Goal: Task Accomplishment & Management: Complete application form

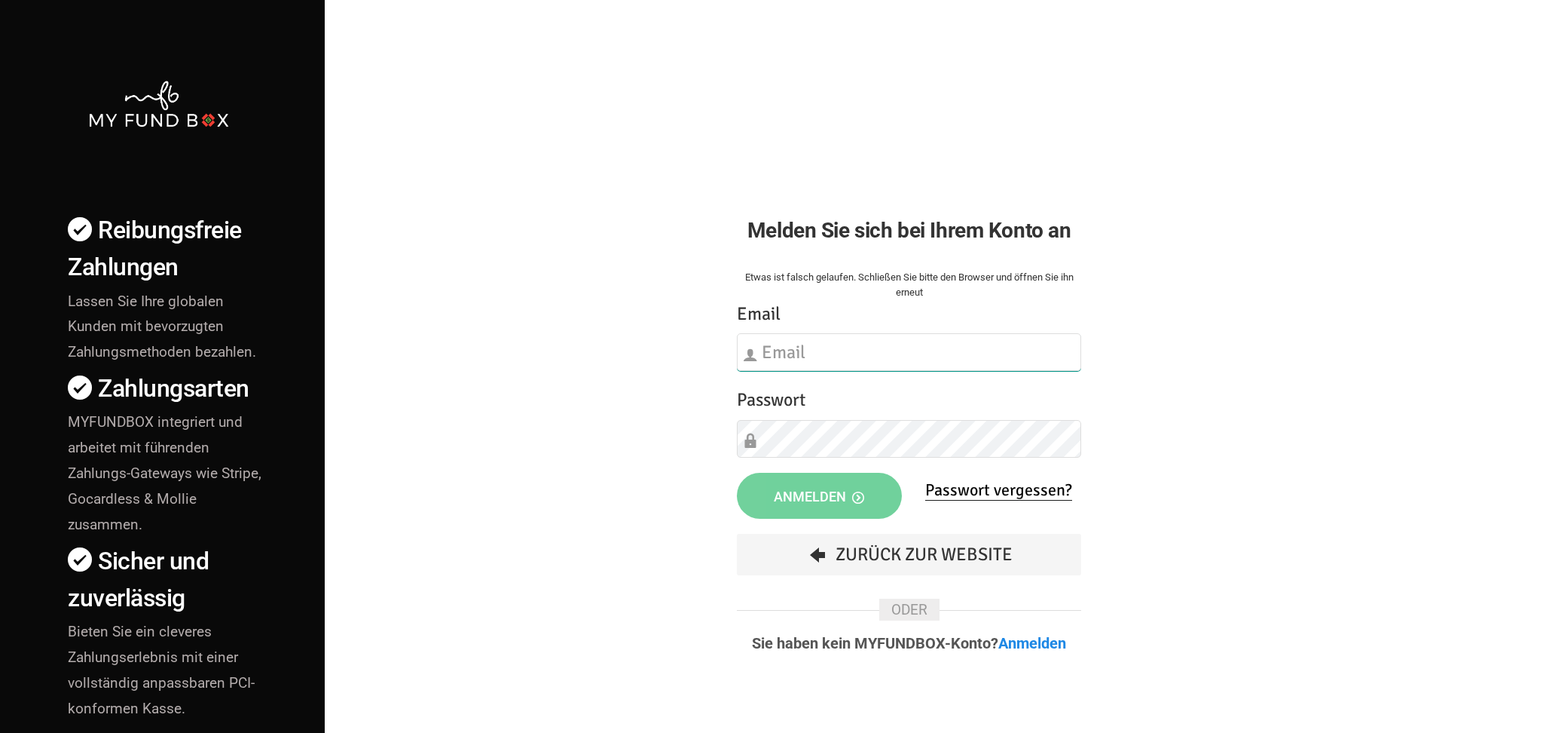
type input "[EMAIL_ADDRESS][DOMAIN_NAME]"
click at [837, 353] on input "[EMAIL_ADDRESS][DOMAIN_NAME]" at bounding box center [909, 352] width 344 height 38
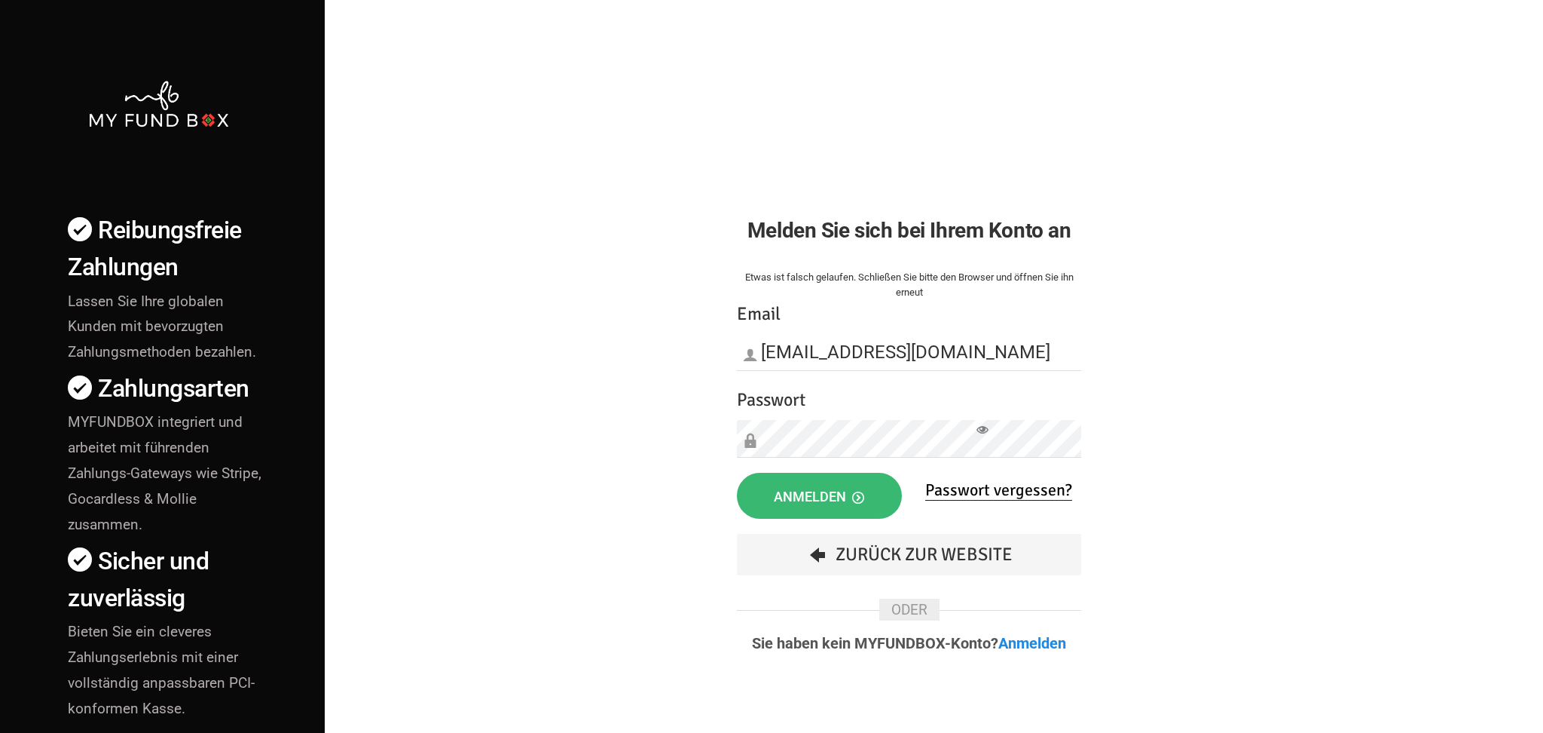
click at [798, 494] on span "Anmelden" at bounding box center [819, 496] width 90 height 16
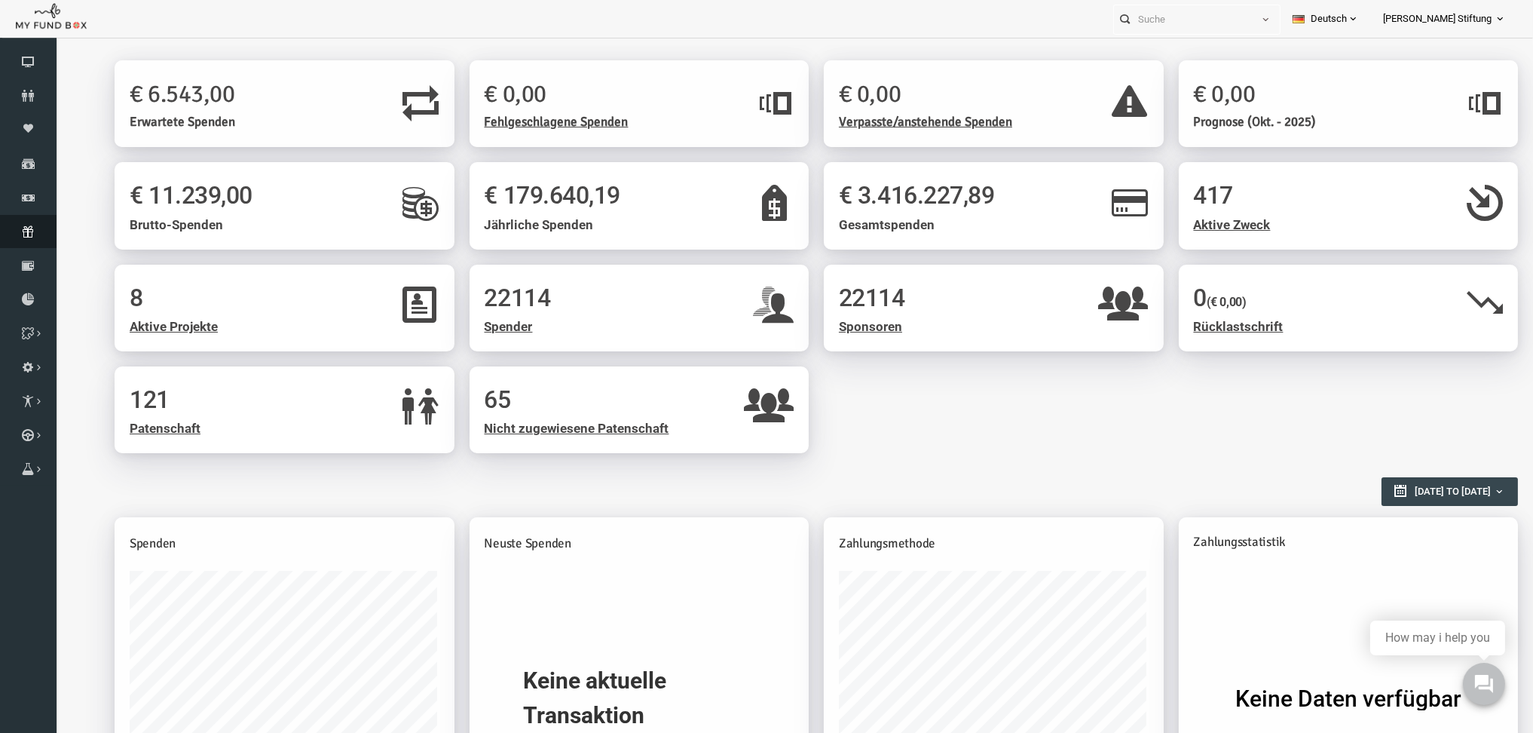
click at [27, 228] on icon at bounding box center [28, 231] width 57 height 12
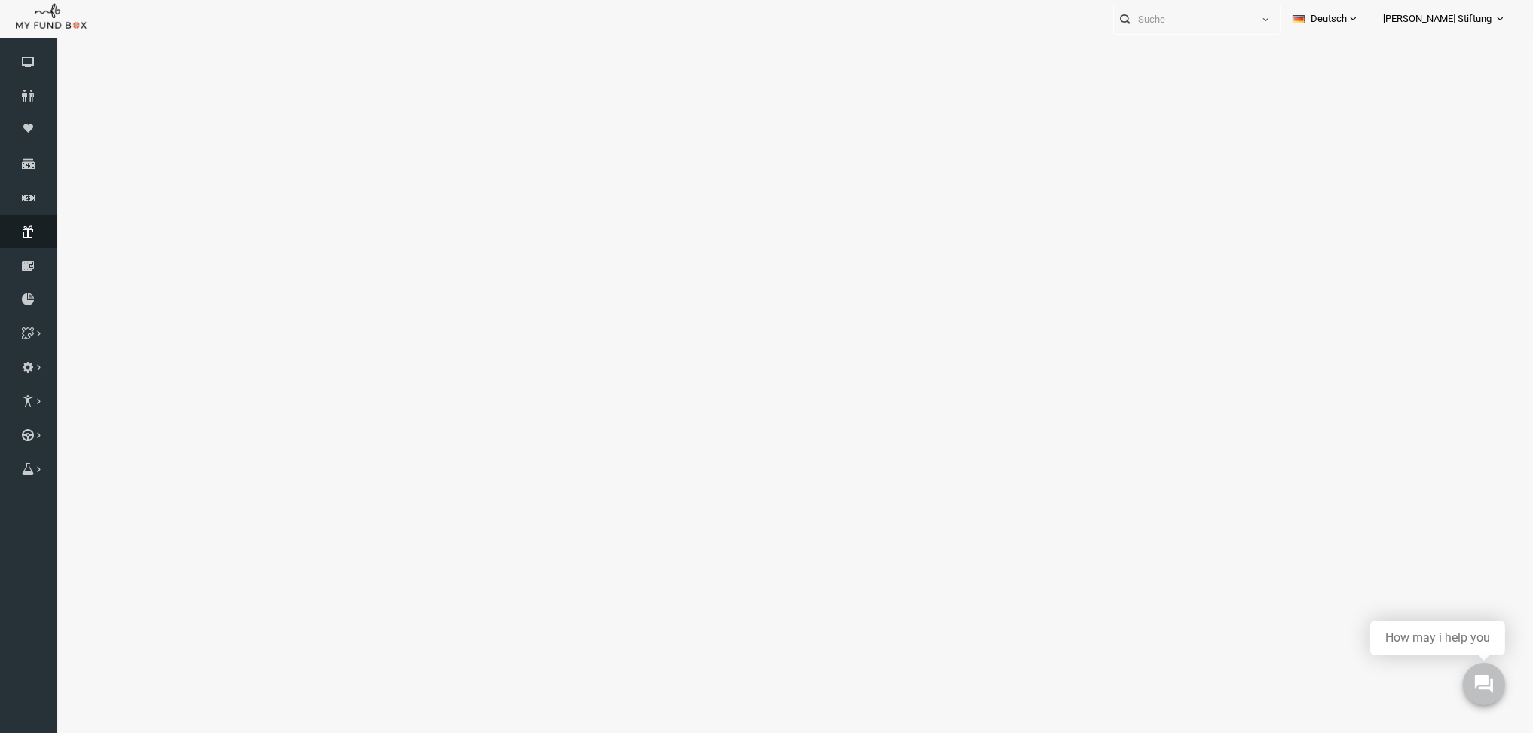
select select "100"
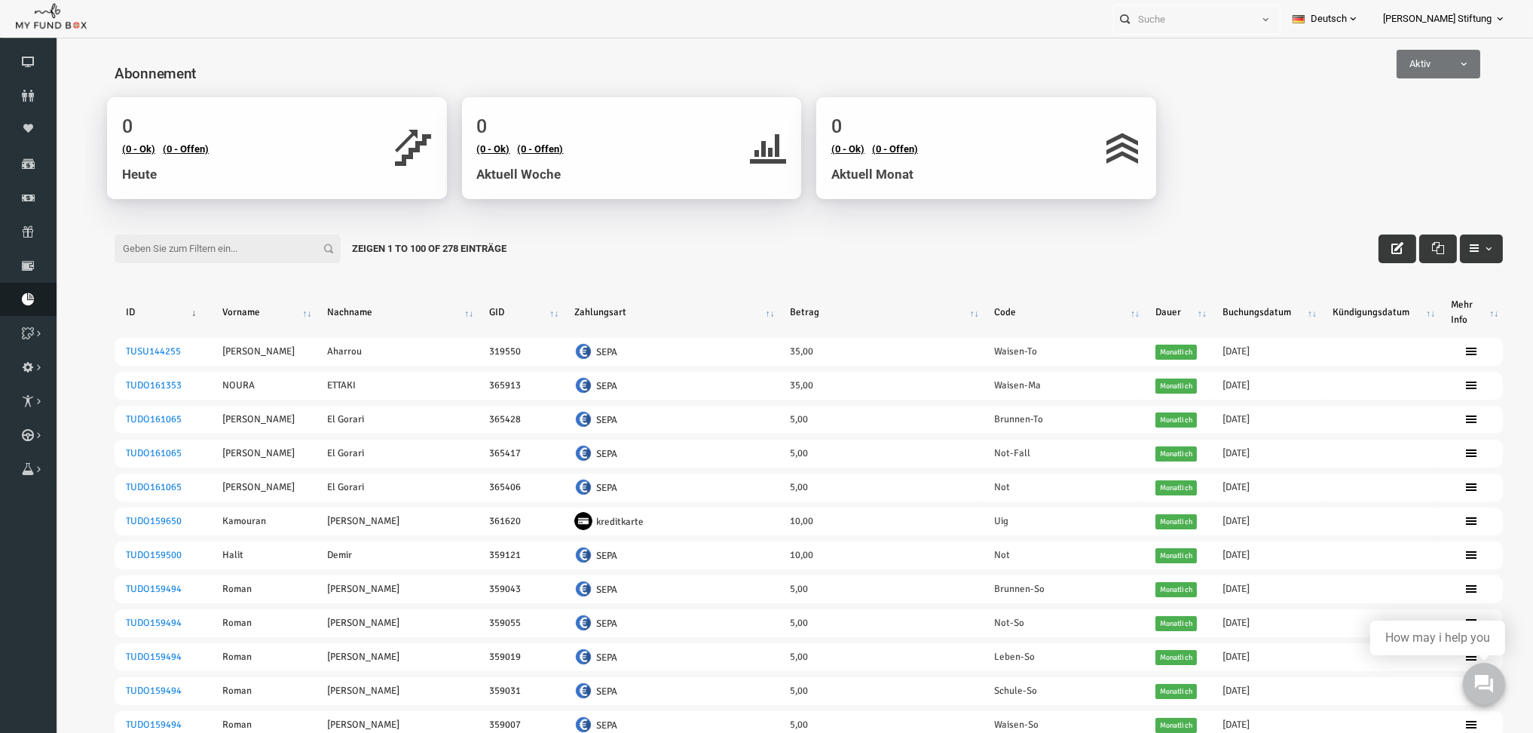
click at [29, 295] on icon at bounding box center [28, 299] width 57 height 12
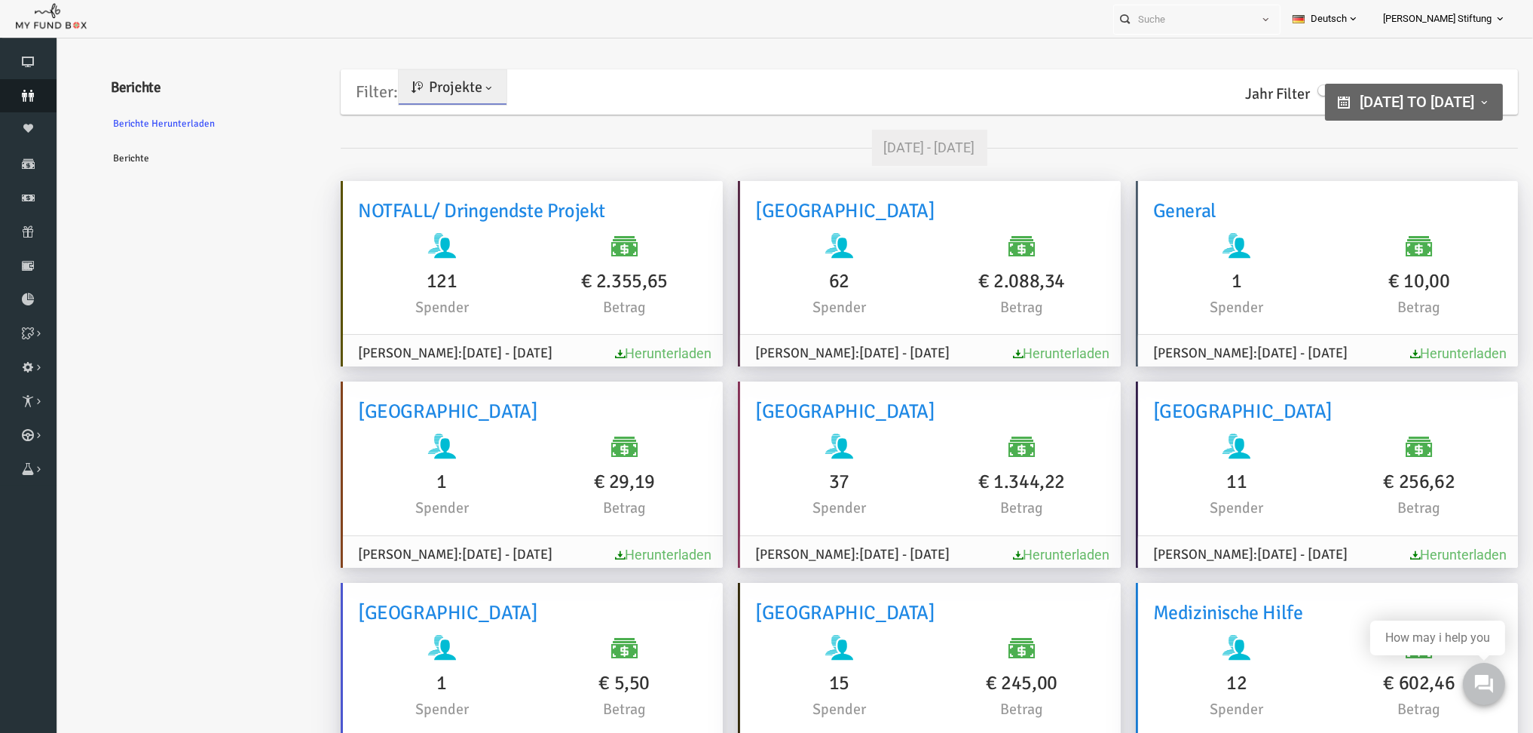
click at [28, 97] on icon at bounding box center [28, 96] width 57 height 12
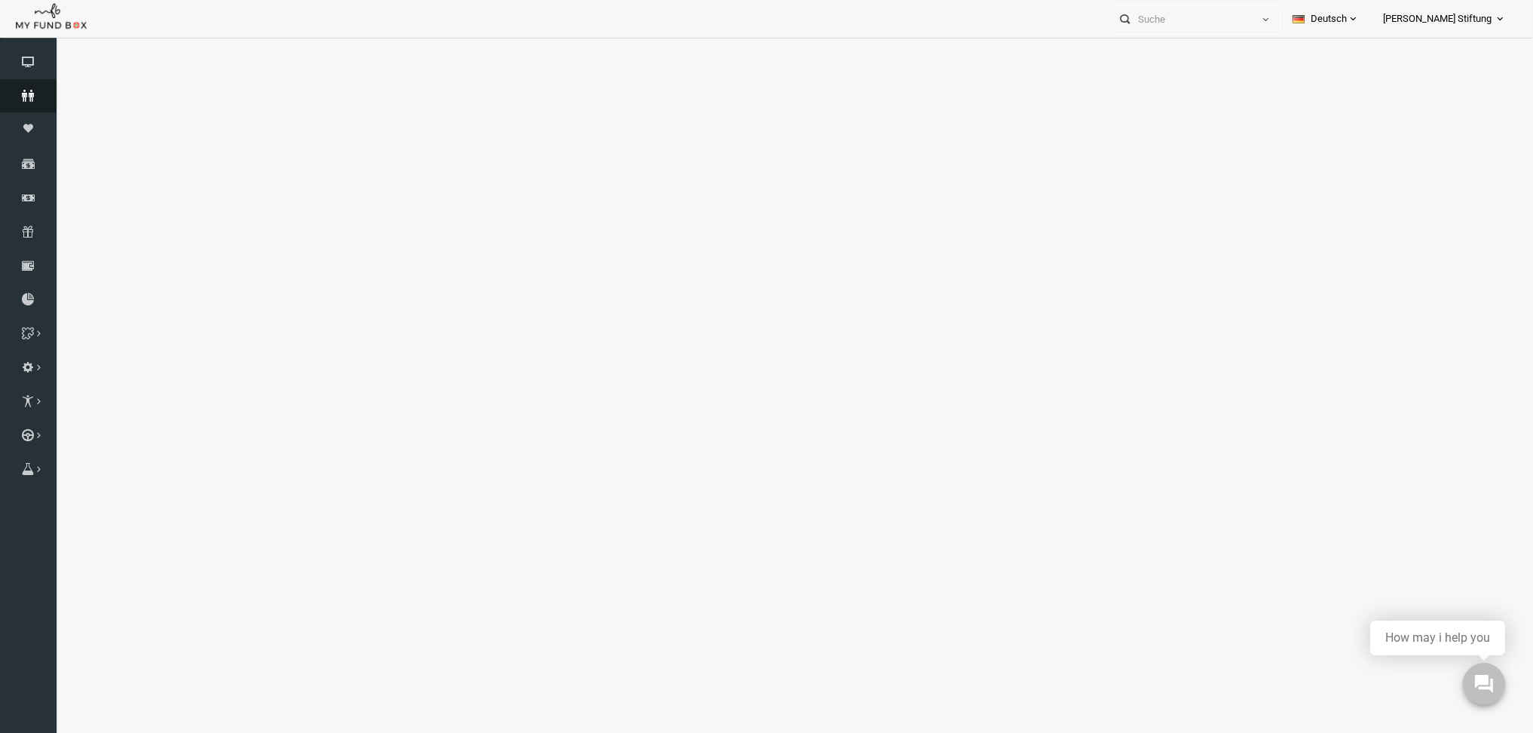
select select "100"
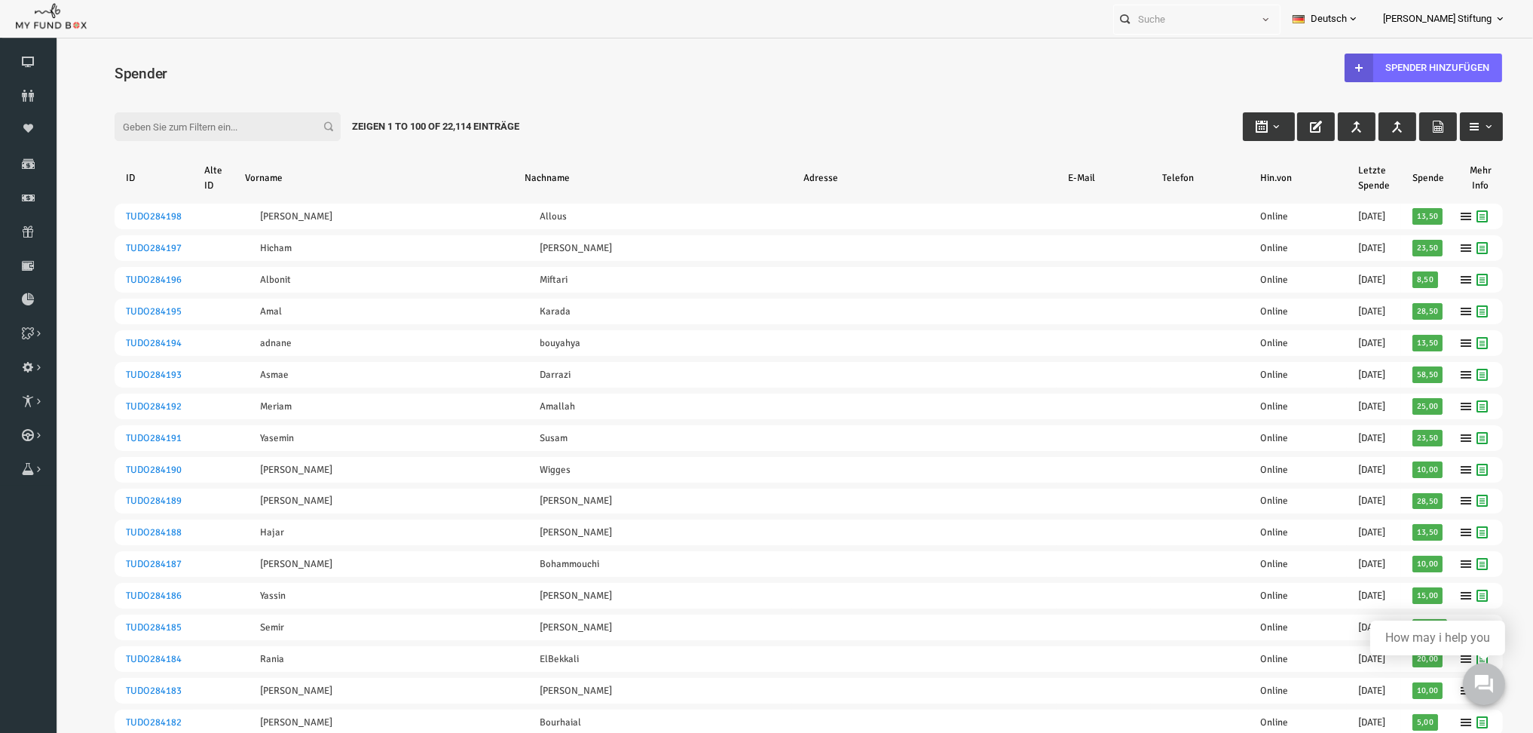
click at [1449, 119] on button "button" at bounding box center [1451, 126] width 43 height 29
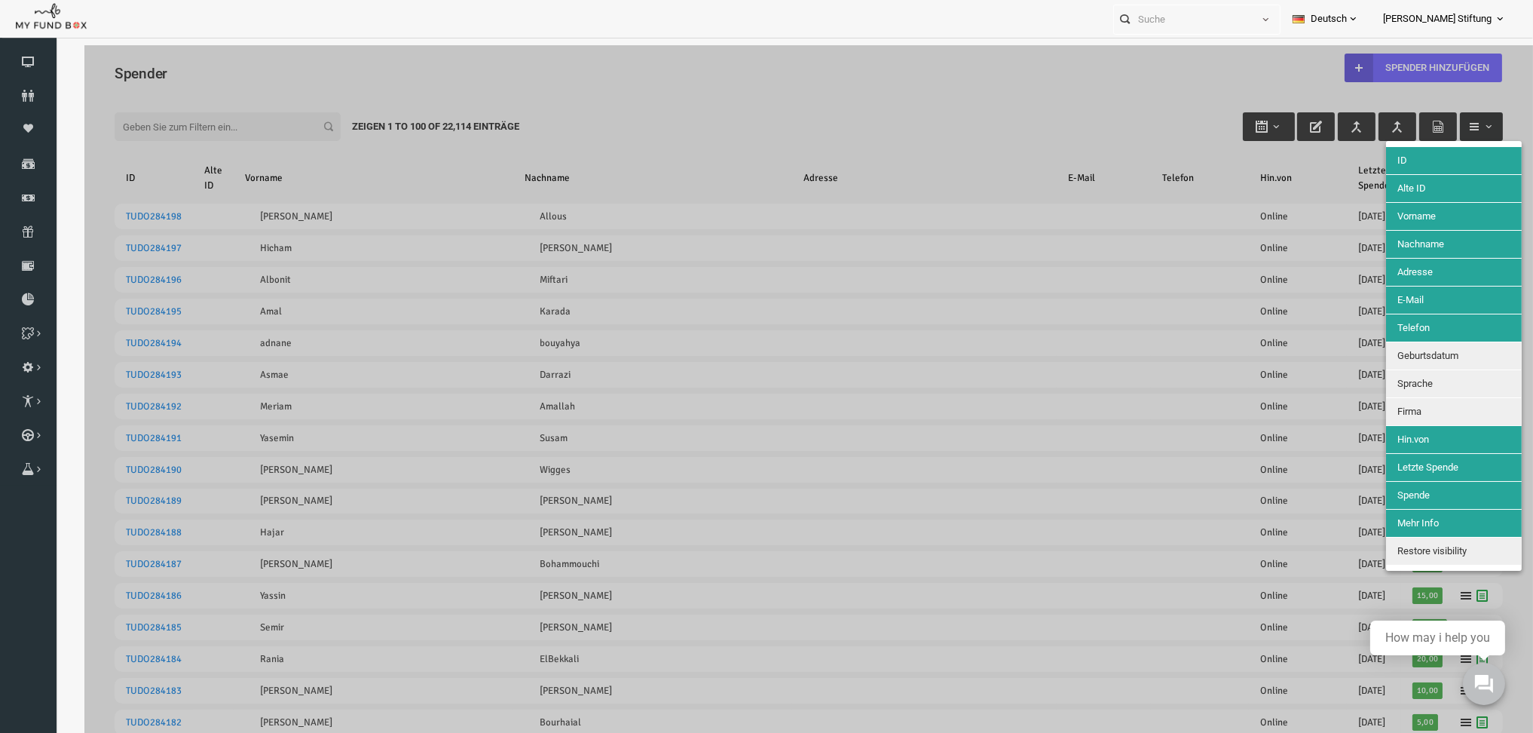
click at [1449, 119] on div at bounding box center [779, 405] width 1449 height 721
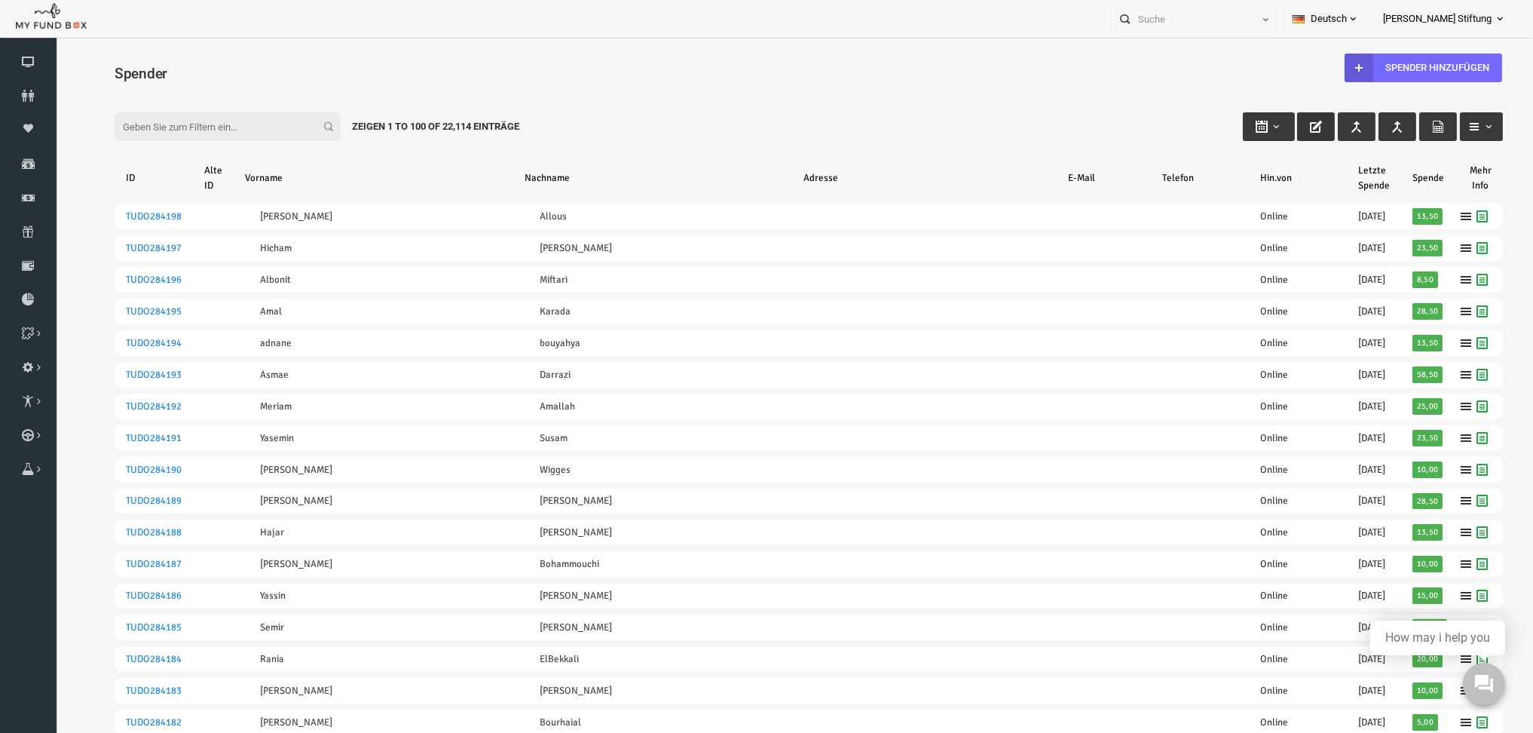
click at [1274, 118] on button "button" at bounding box center [1287, 126] width 38 height 29
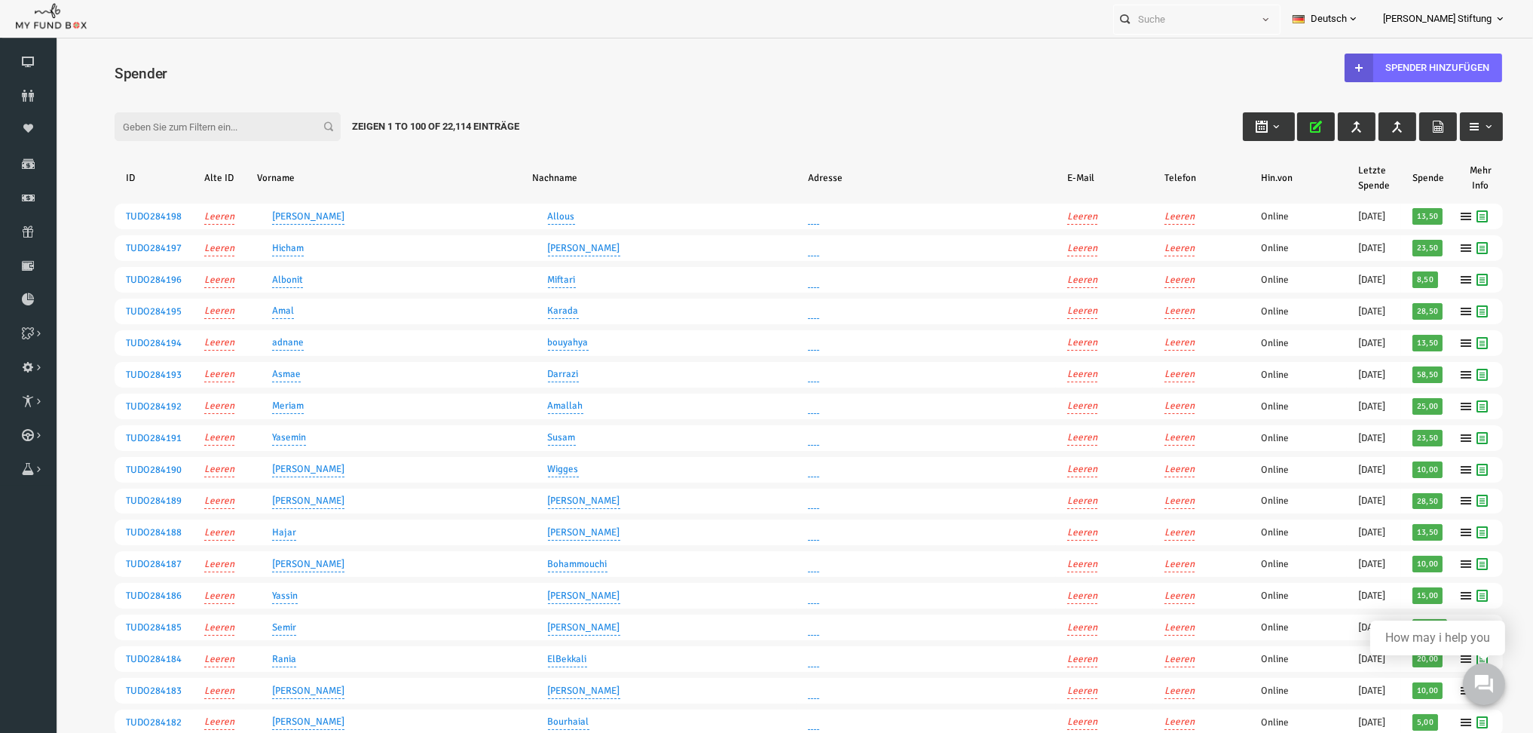
click at [1274, 118] on button "button" at bounding box center [1287, 126] width 38 height 29
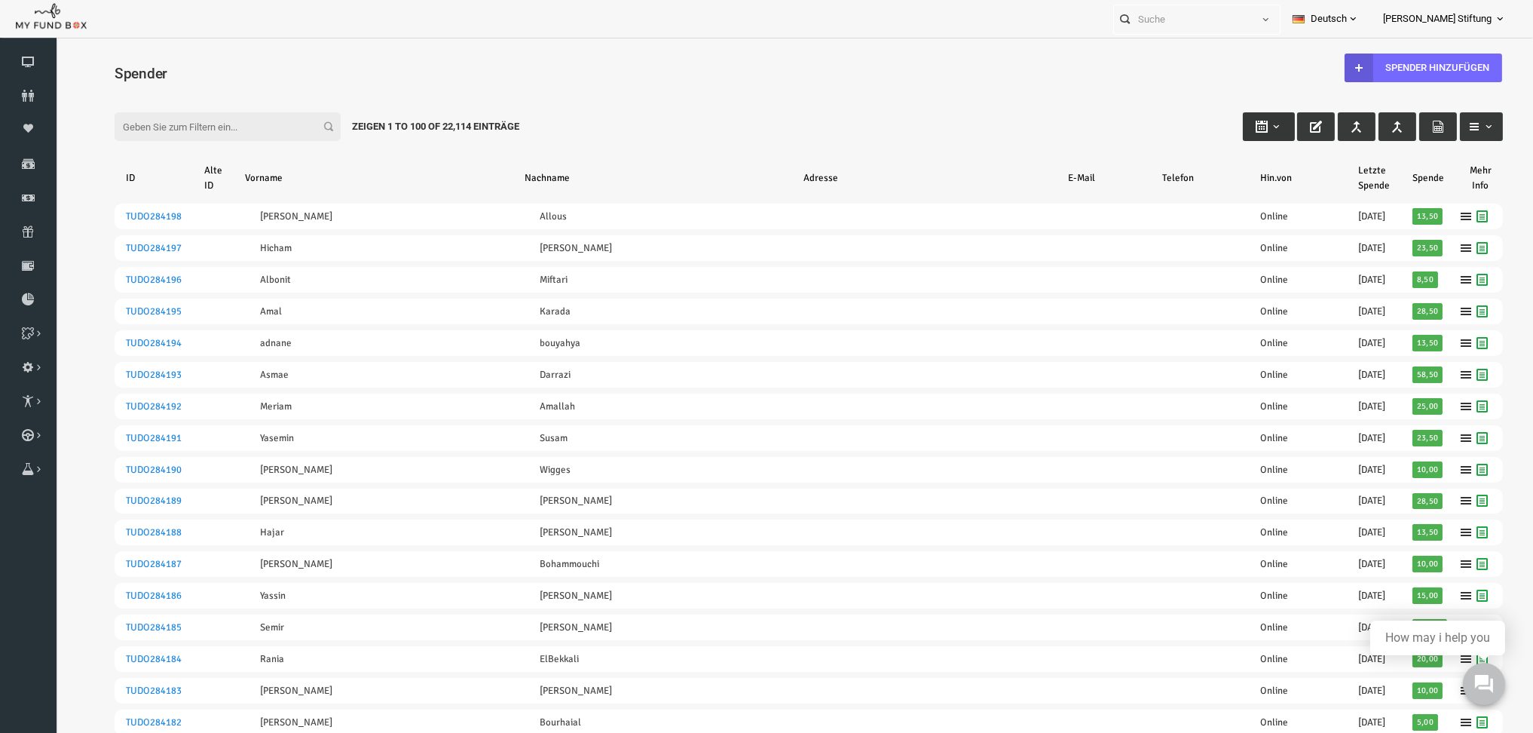
type input "23-09-2025"
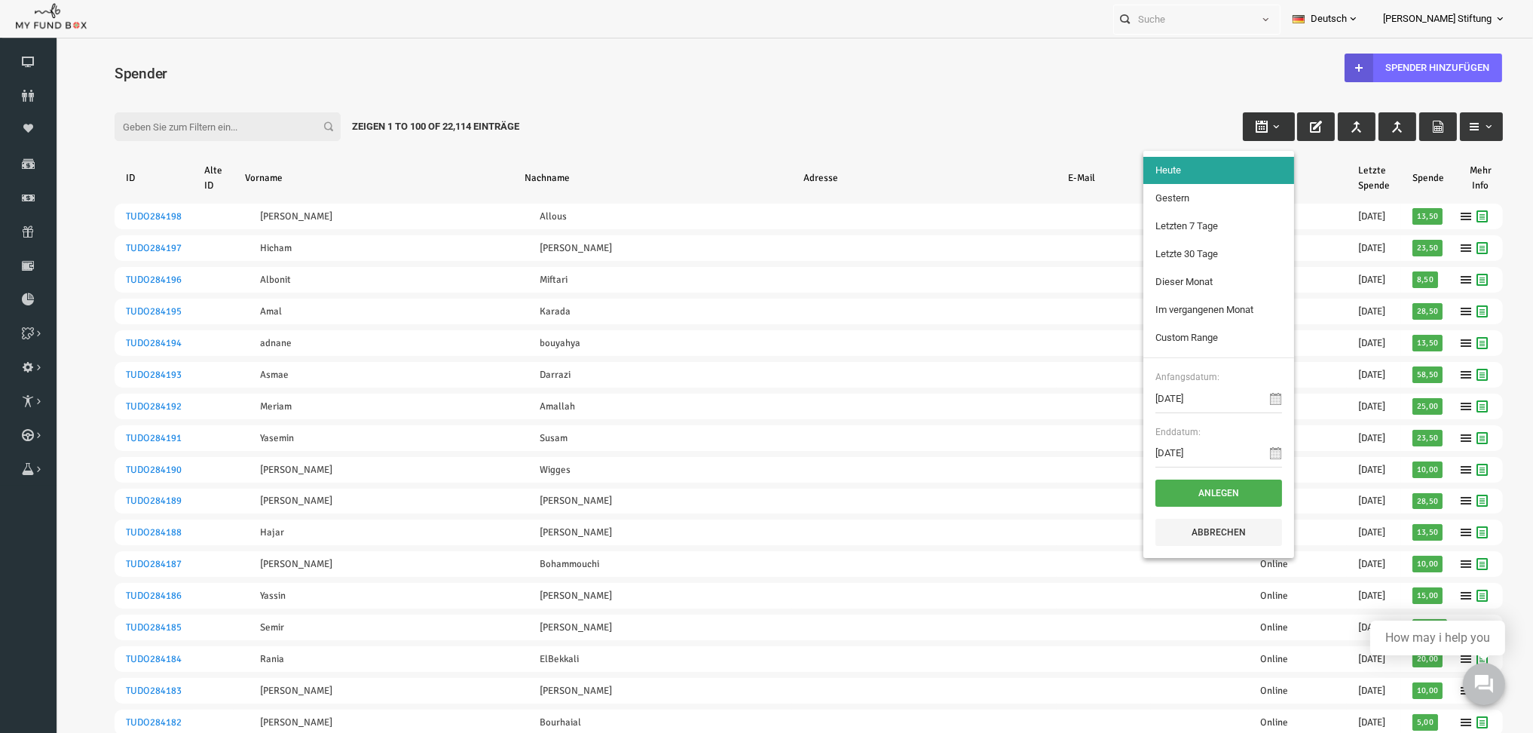
click at [1241, 124] on b "button" at bounding box center [1247, 127] width 12 height 12
click at [1066, 110] on div "Filter: Zeigen 1 to 100 of 22,114 Einträge" at bounding box center [779, 112] width 1418 height 41
type input "23-09-2025"
click at [1241, 396] on icon at bounding box center [1247, 399] width 12 height 12
click at [1142, 399] on input "23-09-2025" at bounding box center [1189, 398] width 127 height 29
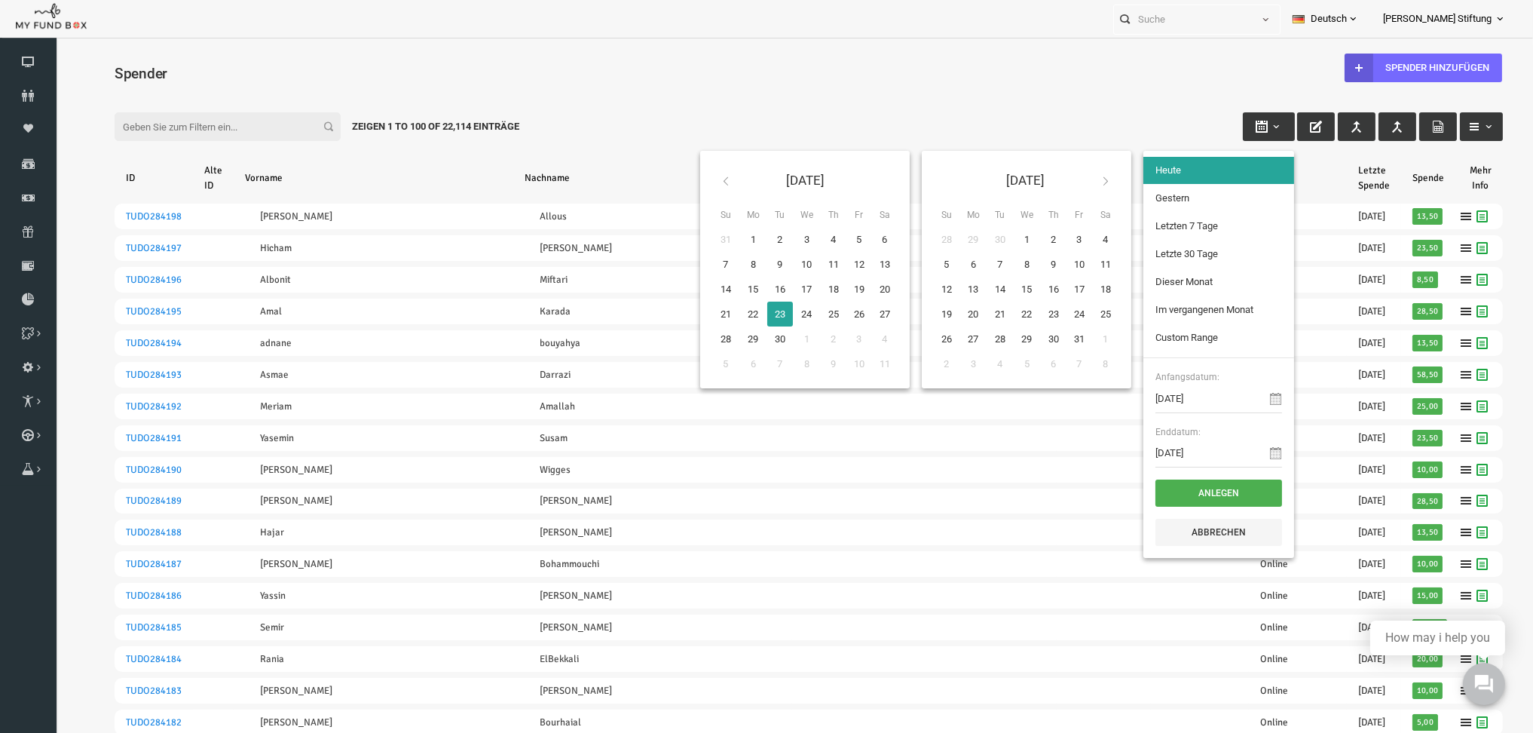
click at [690, 175] on icon at bounding box center [696, 181] width 12 height 12
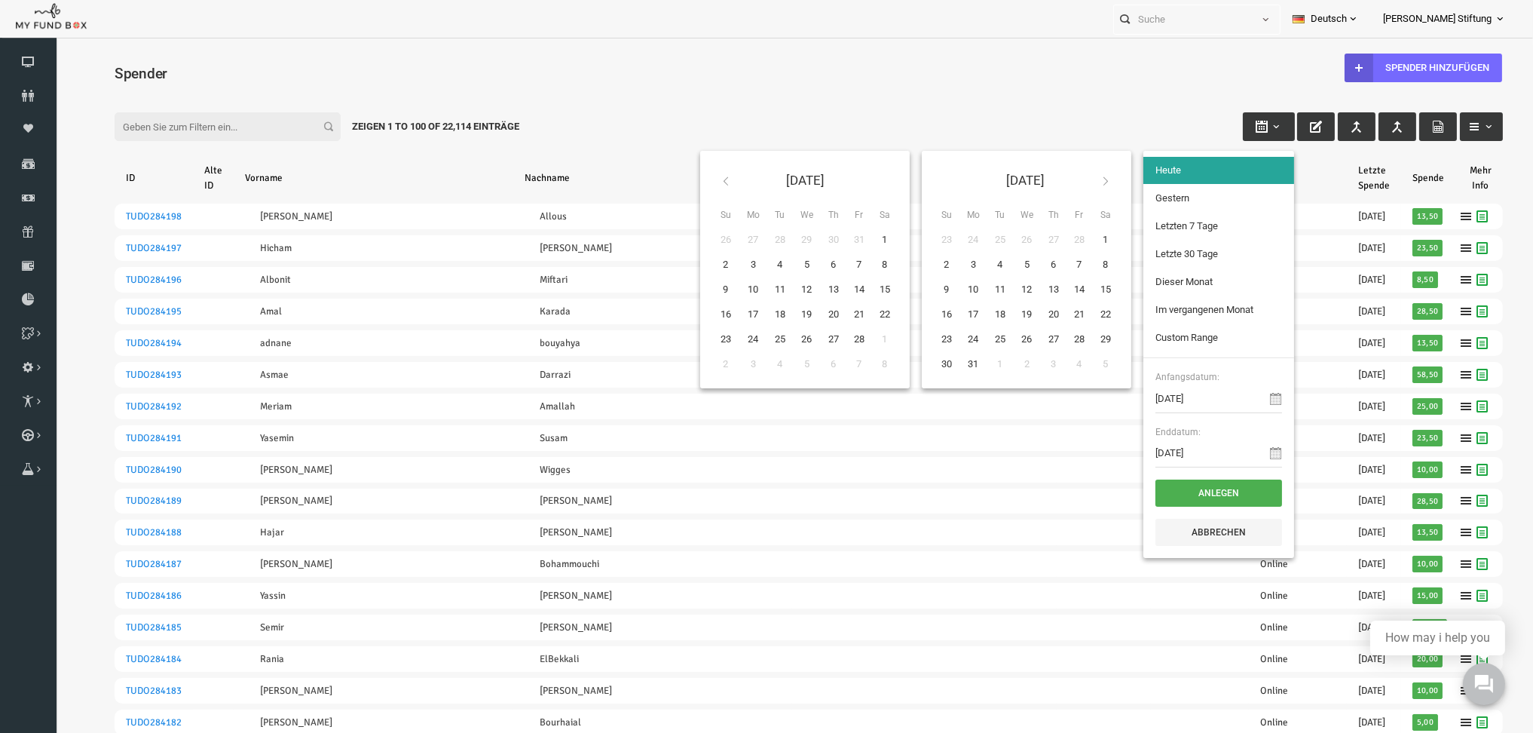
click at [690, 175] on icon at bounding box center [696, 181] width 12 height 12
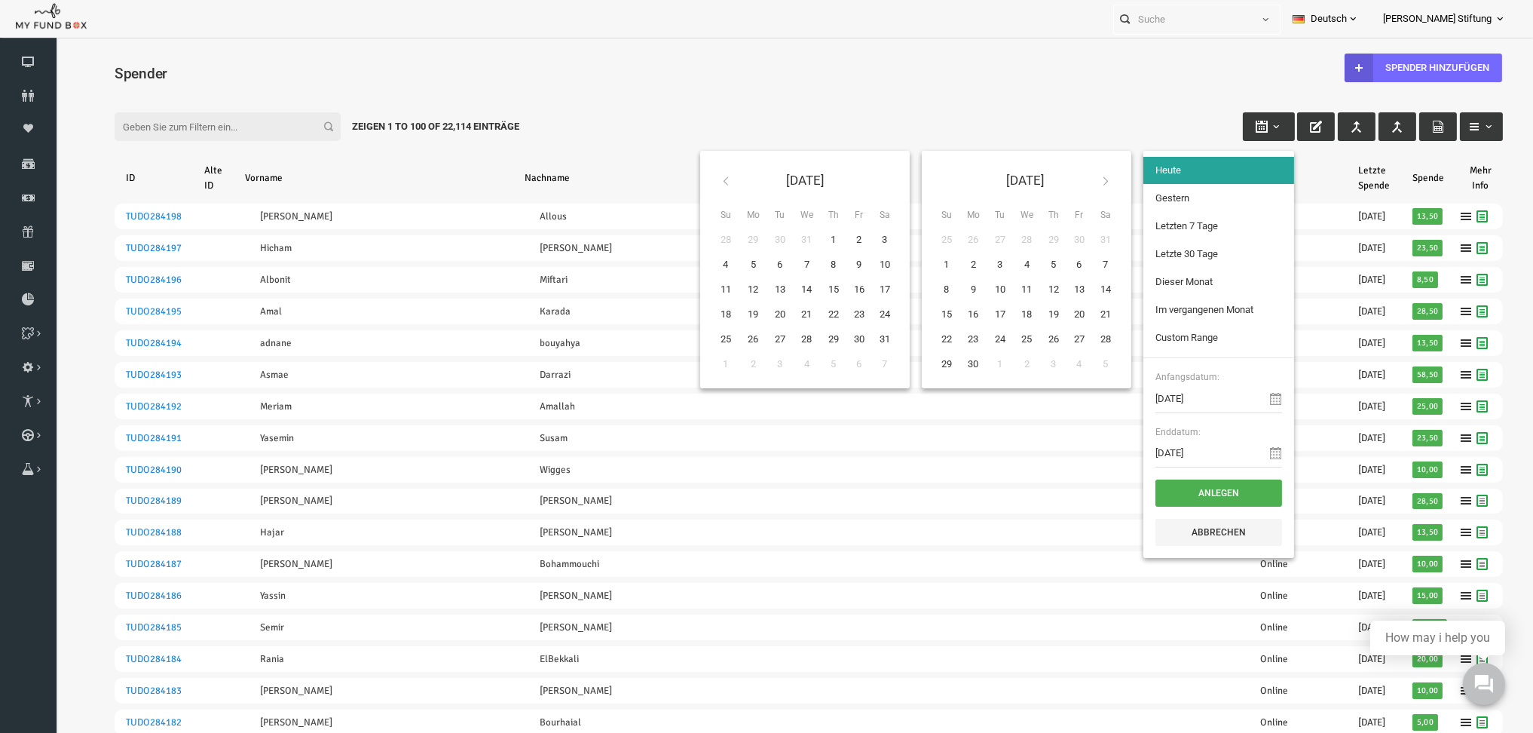
click at [690, 175] on icon at bounding box center [696, 181] width 12 height 12
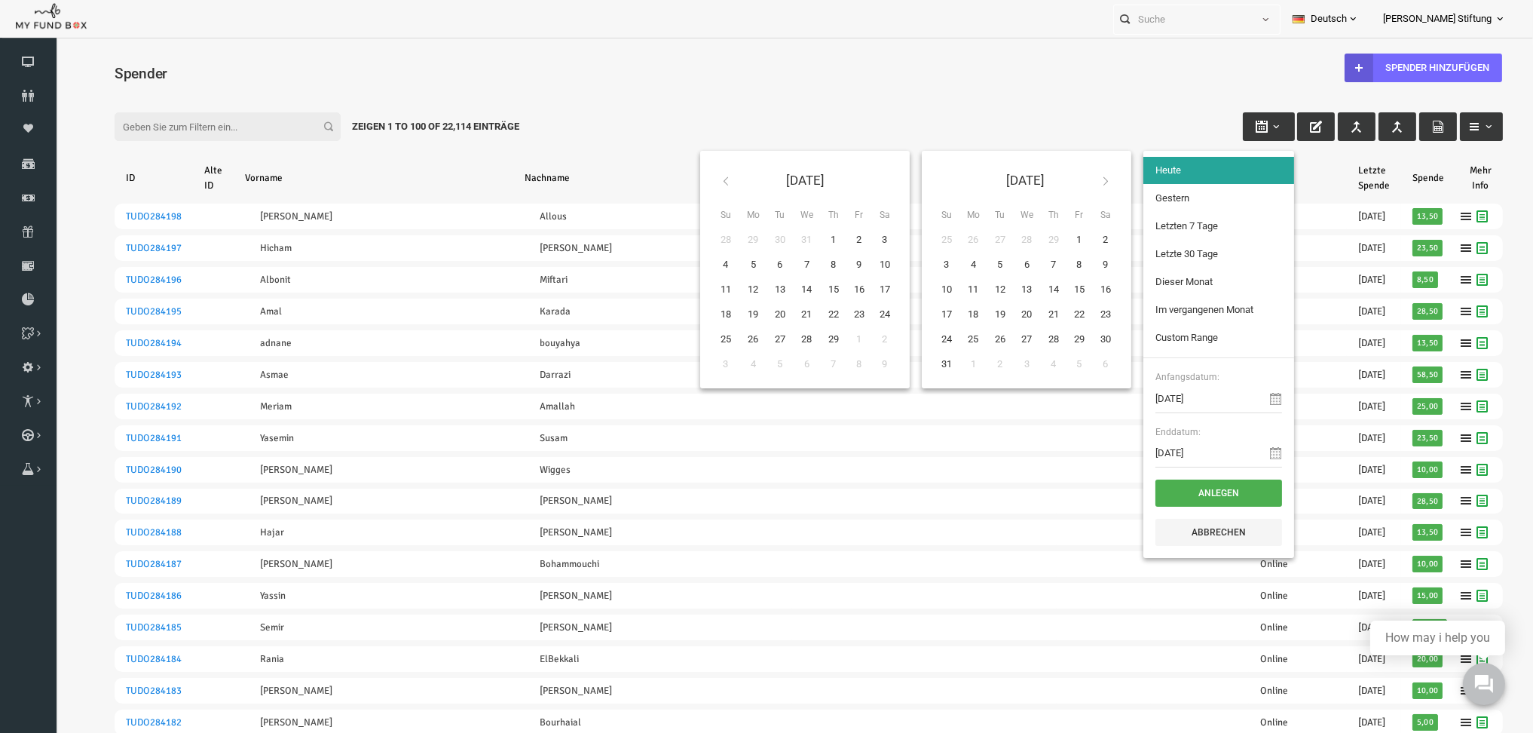
click at [690, 175] on icon at bounding box center [696, 181] width 12 height 12
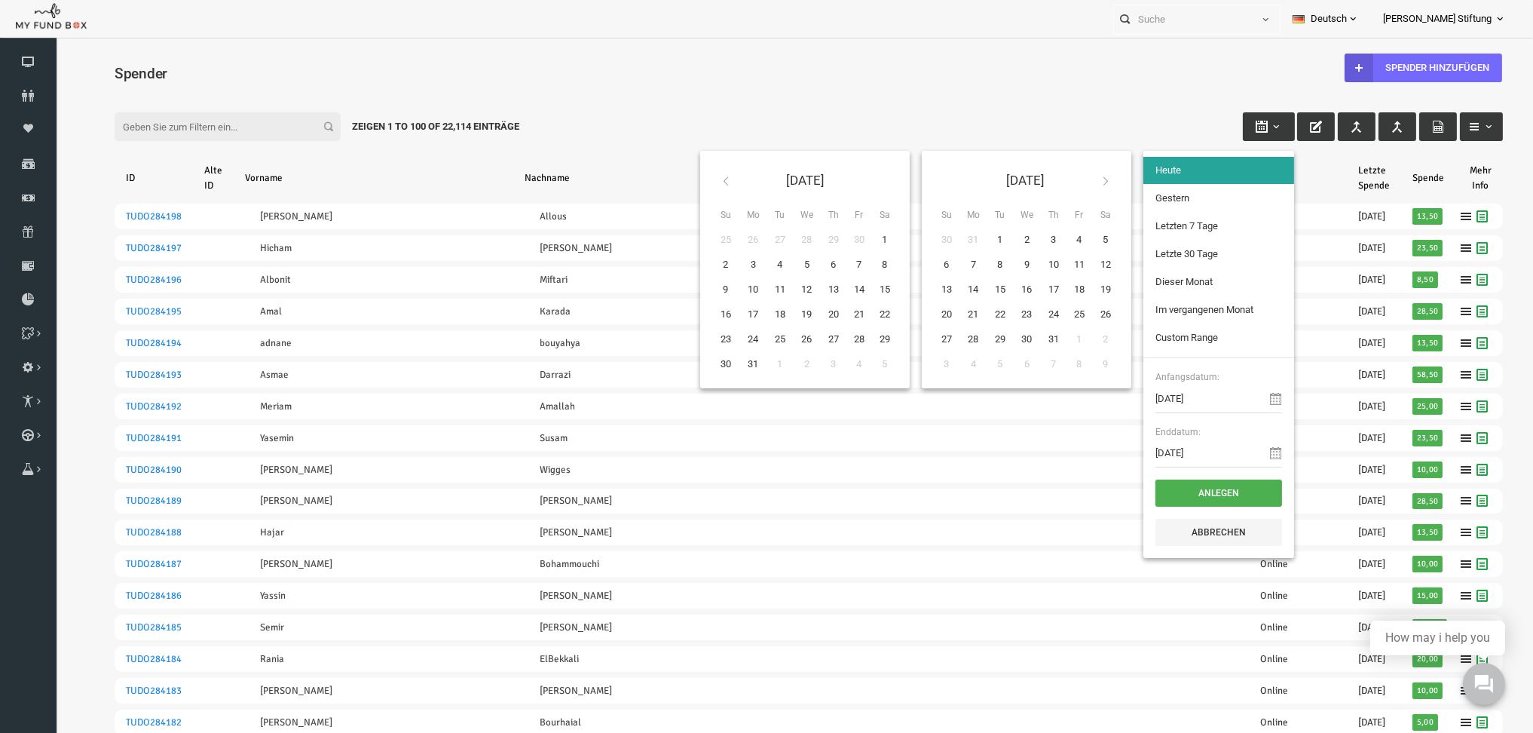
drag, startPoint x: 899, startPoint y: 77, endPoint x: 912, endPoint y: 76, distance: 12.8
drag, startPoint x: 1185, startPoint y: 69, endPoint x: 1378, endPoint y: 50, distance: 194.6
click at [1185, 69] on h4 "Spender" at bounding box center [786, 74] width 1403 height 22
click at [1359, 23] on span at bounding box center [1353, 19] width 12 height 12
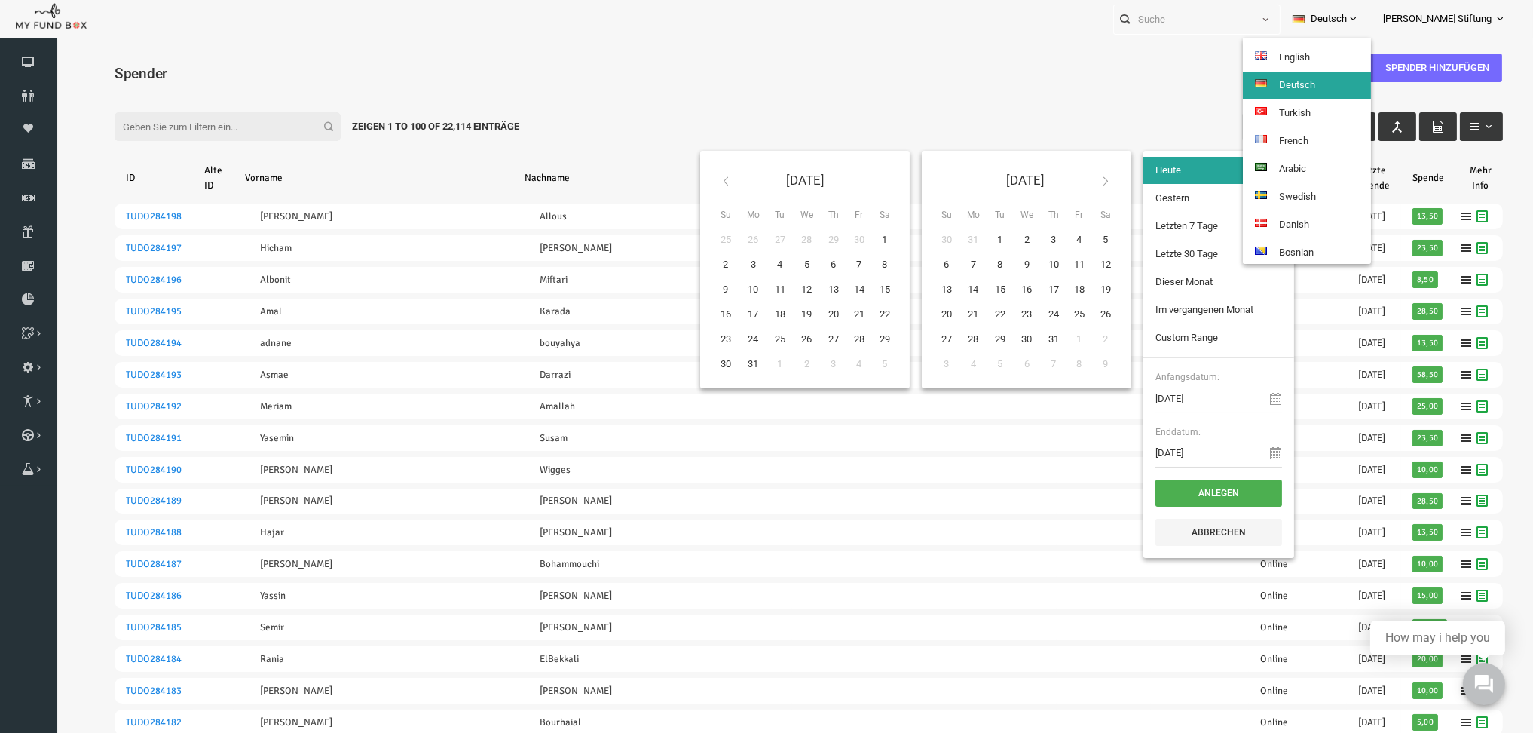
drag, startPoint x: 1012, startPoint y: 57, endPoint x: 164, endPoint y: 170, distance: 855.4
click at [1011, 58] on div "Spender" at bounding box center [779, 71] width 1418 height 52
click at [15, 47] on link "Dashboard" at bounding box center [28, 61] width 57 height 33
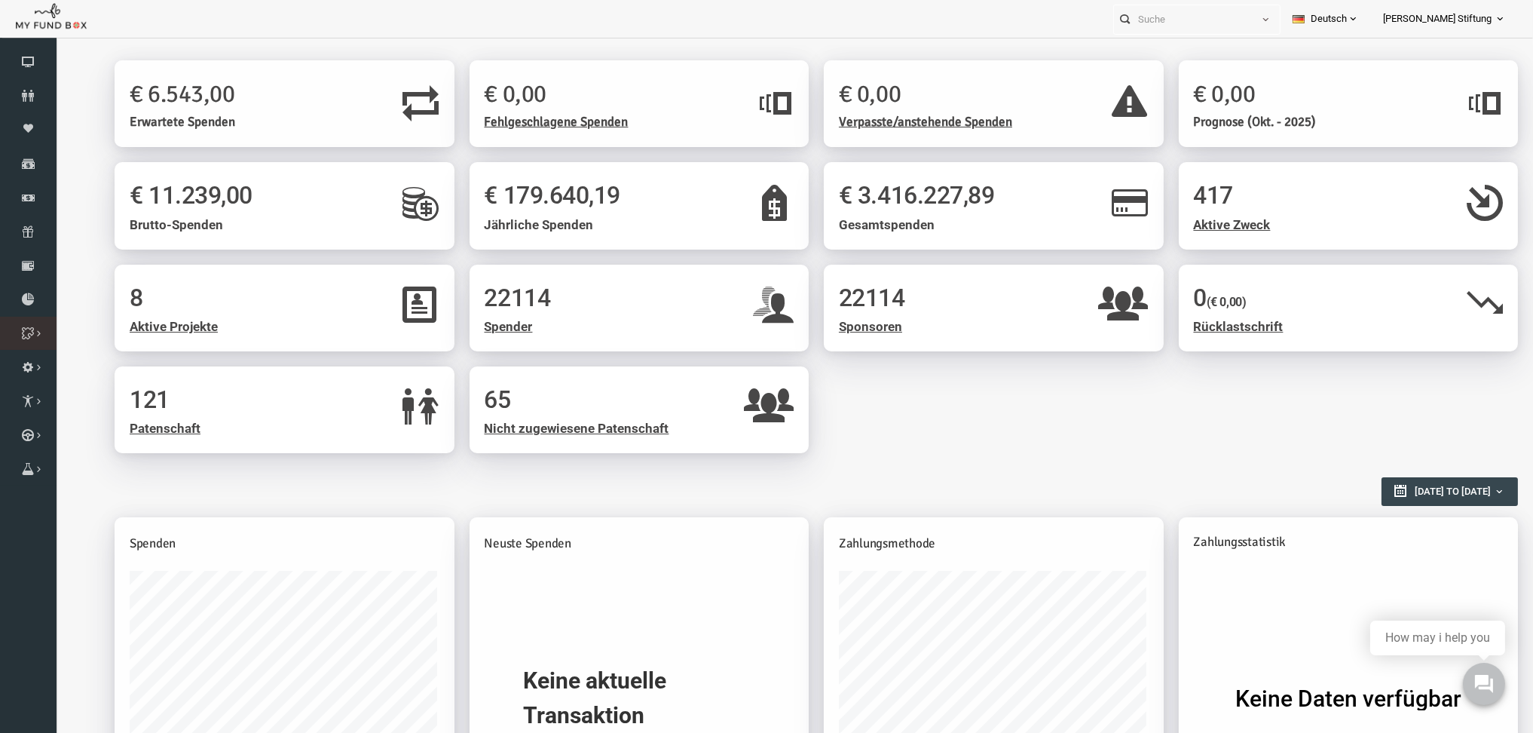
click at [0, 0] on icon at bounding box center [0, 0] width 0 height 0
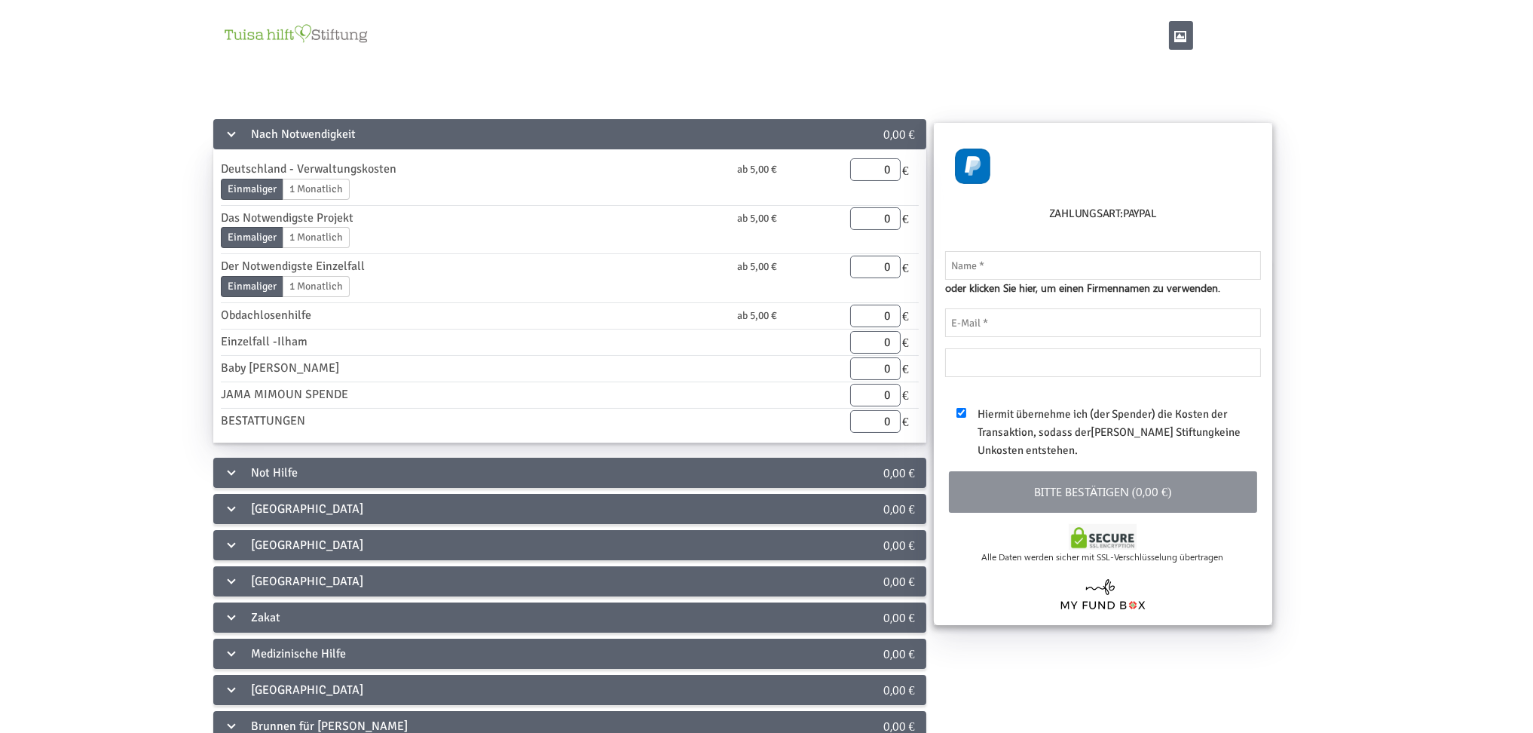
click at [292, 136] on div "Nach Notwendigkeit" at bounding box center [521, 134] width 616 height 30
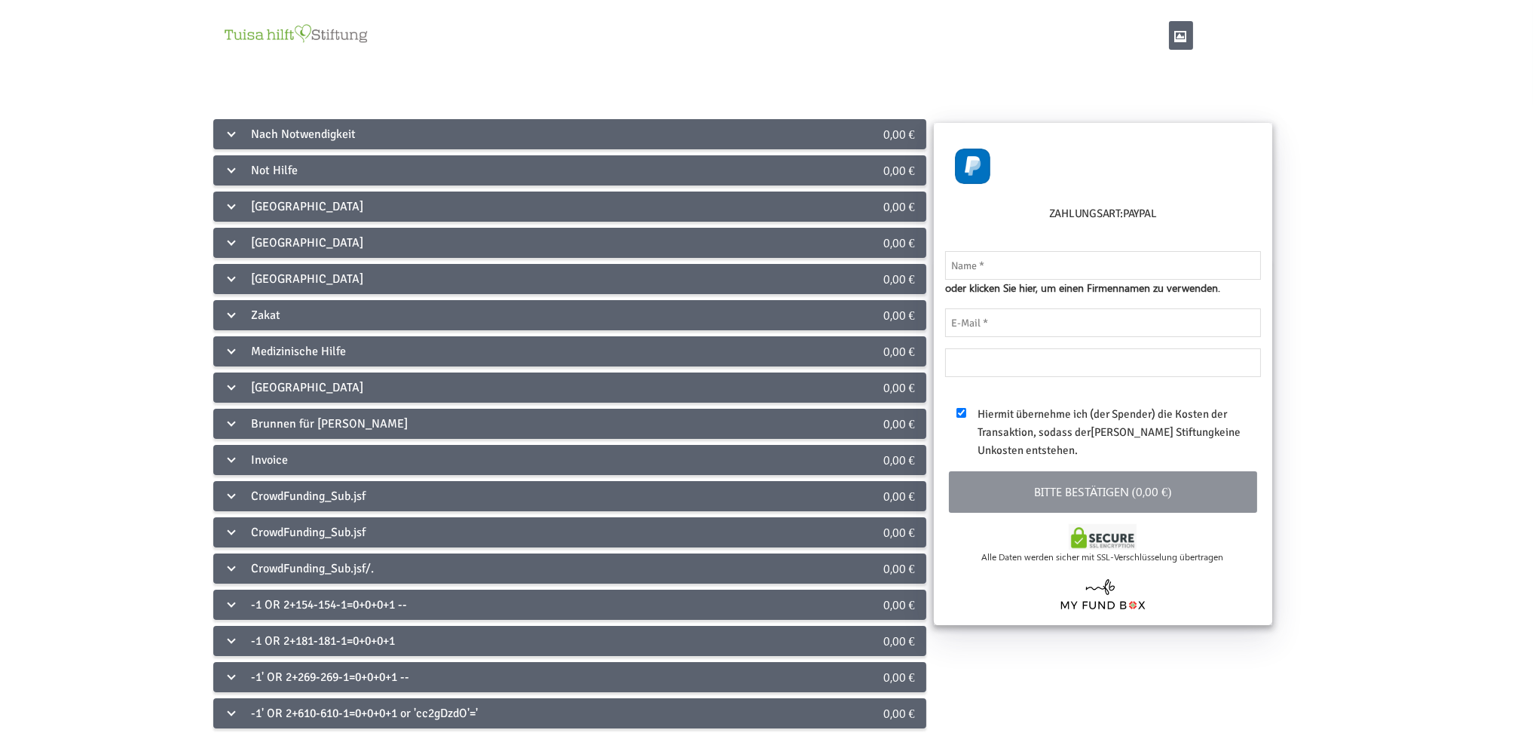
click at [292, 136] on div "Nach Notwendigkeit" at bounding box center [521, 134] width 616 height 30
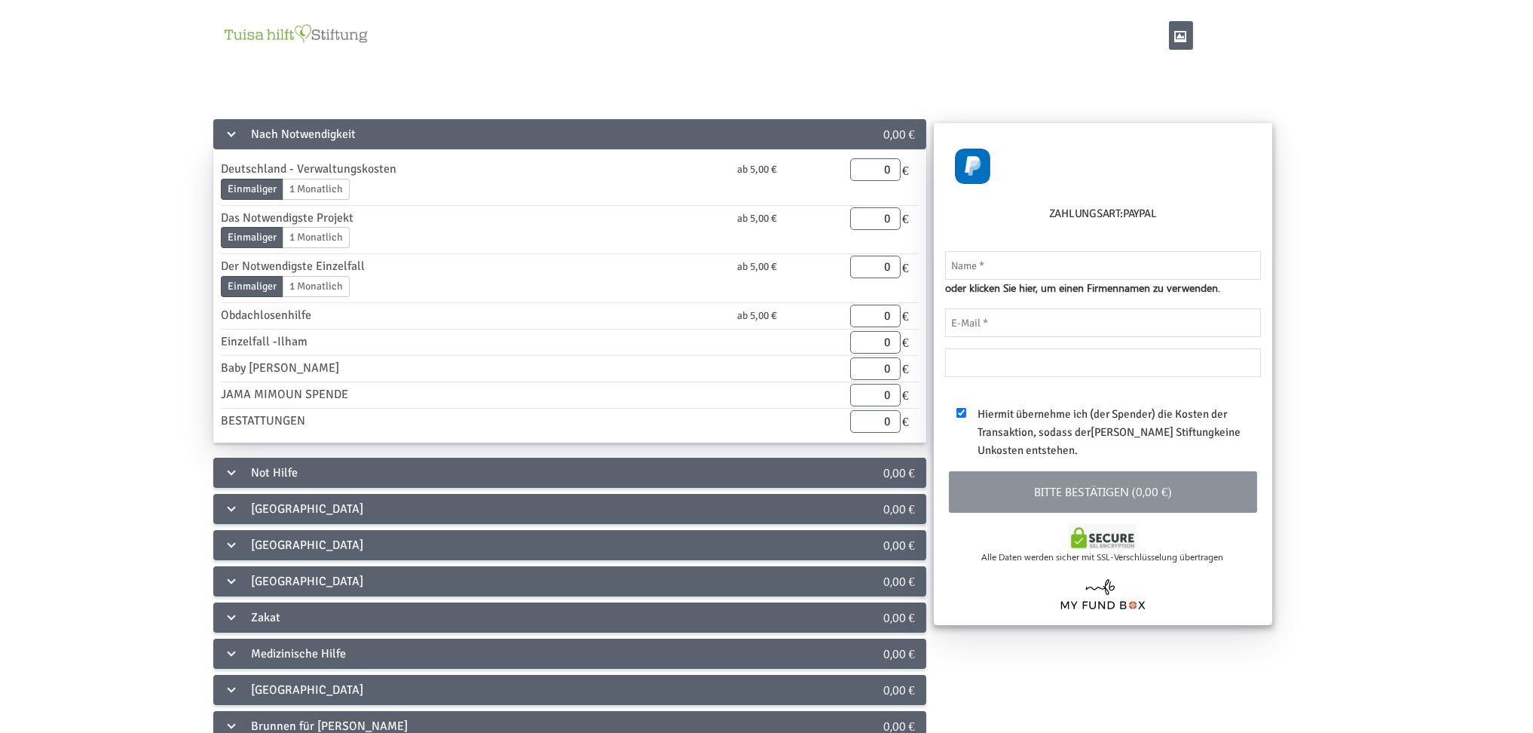
click at [292, 136] on div "Nach Notwendigkeit" at bounding box center [521, 134] width 616 height 30
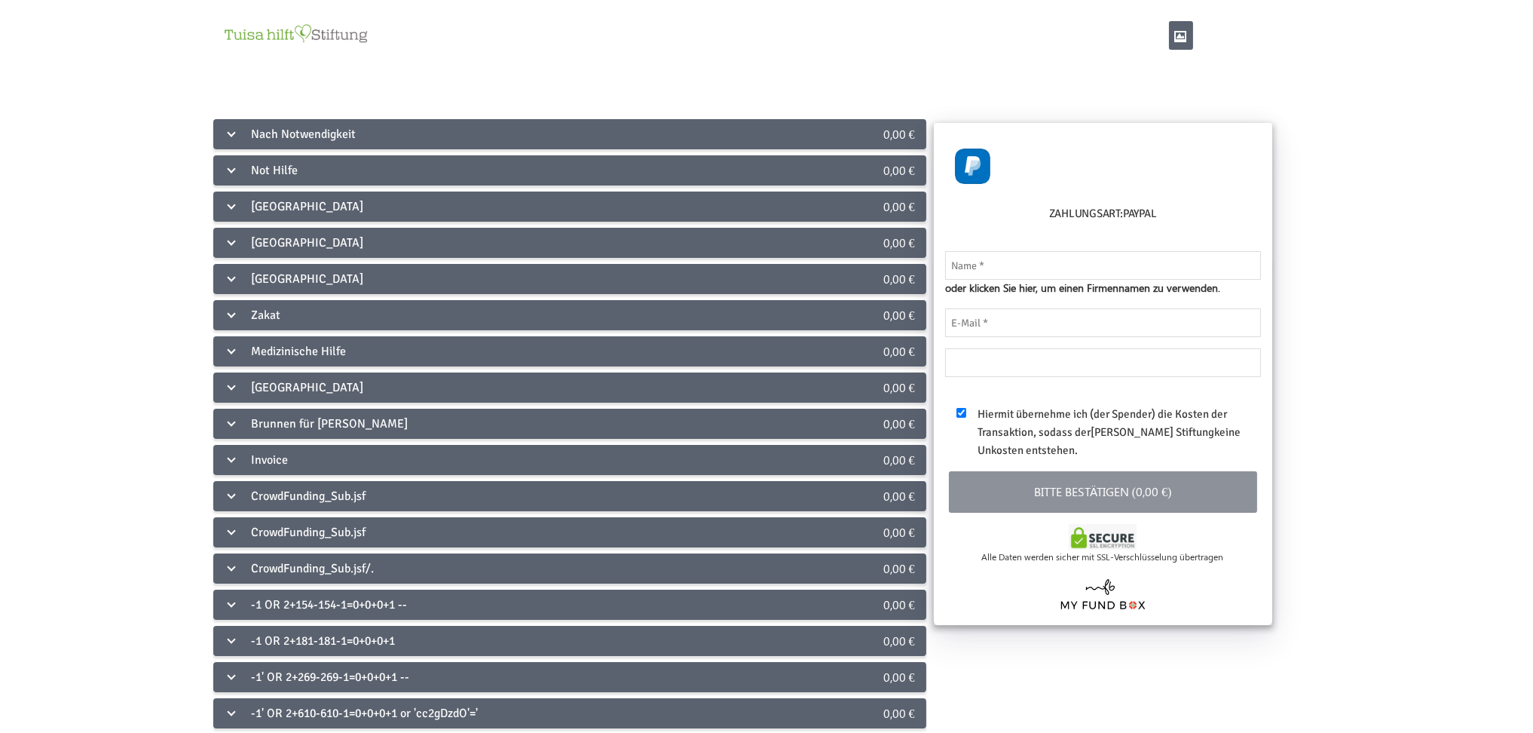
click at [965, 403] on div "Hiermit übernehme ich (der Spender) die Kosten der Transaktion, sodass der Tuis…" at bounding box center [1106, 428] width 301 height 61
click at [965, 411] on input "checkbox" at bounding box center [961, 413] width 10 height 10
checkbox input "true"
